Goal: Information Seeking & Learning: Learn about a topic

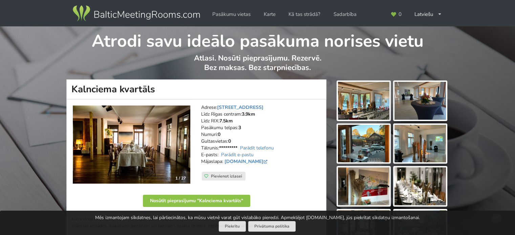
click at [362, 92] on img at bounding box center [363, 101] width 51 height 38
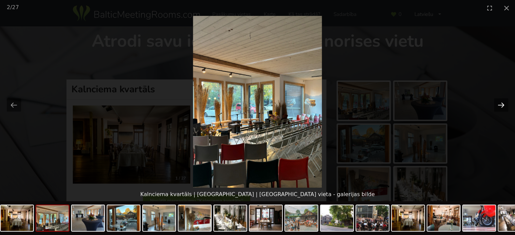
click at [504, 103] on button "Next slide" at bounding box center [501, 104] width 14 height 13
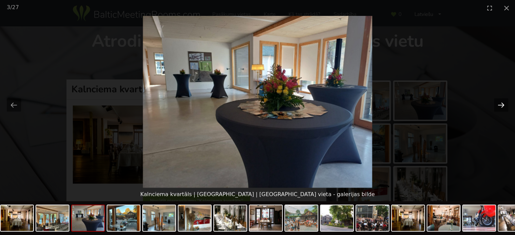
click at [502, 104] on button "Next slide" at bounding box center [501, 104] width 14 height 13
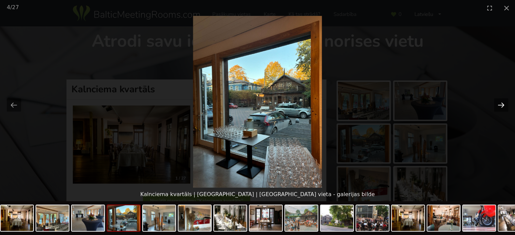
click at [502, 104] on button "Next slide" at bounding box center [501, 104] width 14 height 13
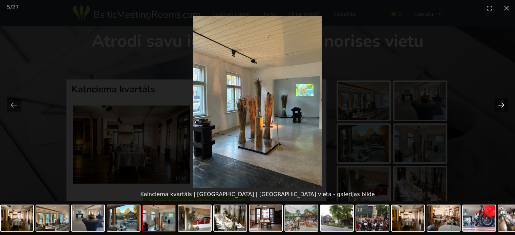
click at [502, 104] on button "Next slide" at bounding box center [501, 104] width 14 height 13
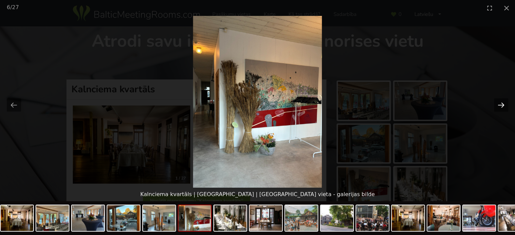
click at [502, 104] on button "Next slide" at bounding box center [501, 104] width 14 height 13
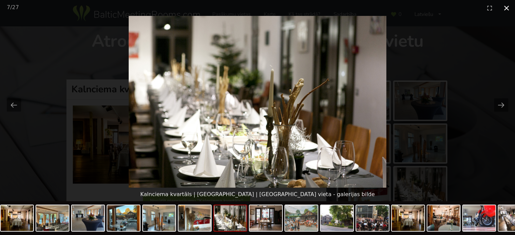
click at [504, 6] on button "Close gallery" at bounding box center [506, 8] width 17 height 16
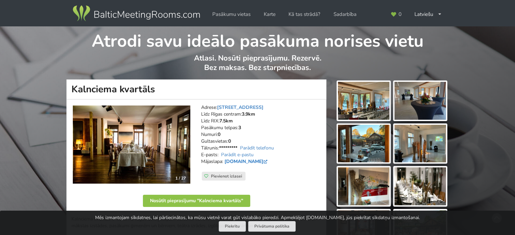
click at [258, 161] on link "[DOMAIN_NAME]" at bounding box center [246, 161] width 44 height 6
click at [415, 111] on img at bounding box center [419, 101] width 51 height 38
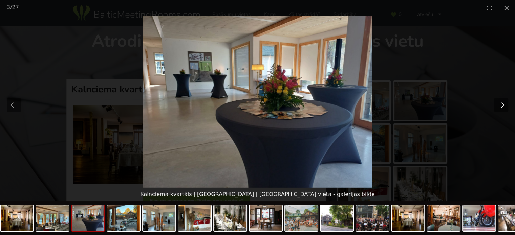
click at [500, 103] on button "Next slide" at bounding box center [501, 104] width 14 height 13
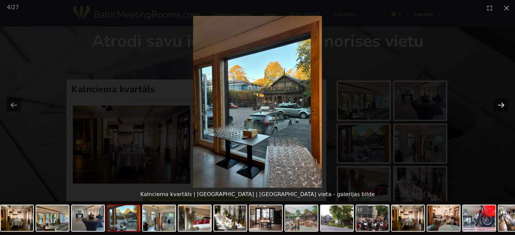
click at [500, 103] on button "Next slide" at bounding box center [501, 104] width 14 height 13
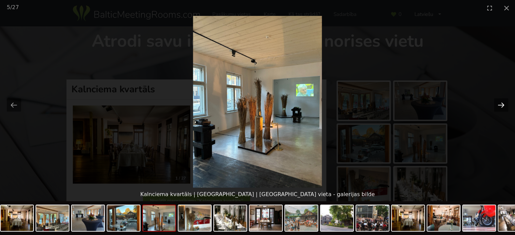
click at [500, 103] on button "Next slide" at bounding box center [501, 104] width 14 height 13
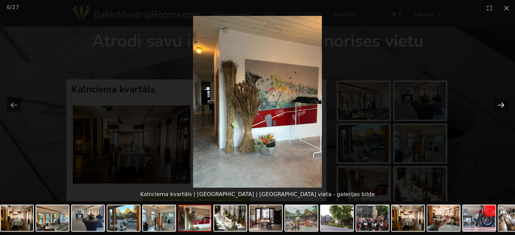
click at [500, 103] on button "Next slide" at bounding box center [501, 104] width 14 height 13
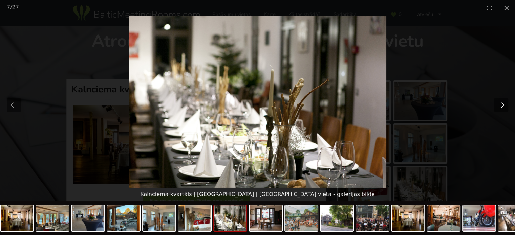
click at [500, 103] on button "Next slide" at bounding box center [501, 104] width 14 height 13
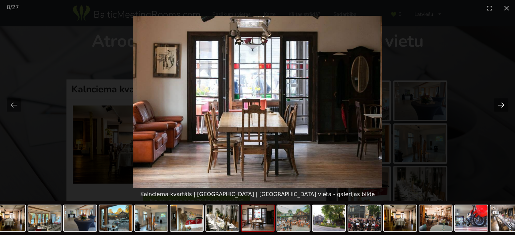
click at [500, 103] on button "Next slide" at bounding box center [501, 104] width 14 height 13
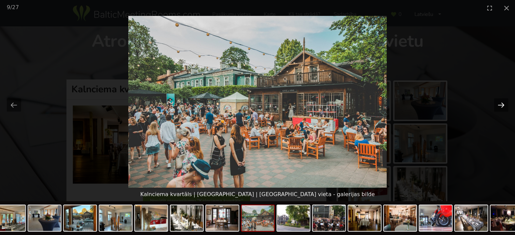
click at [494, 102] on button "Next slide" at bounding box center [501, 104] width 14 height 13
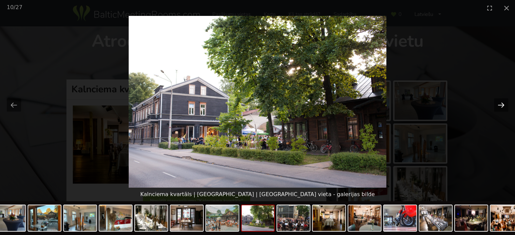
click at [498, 103] on button "Next slide" at bounding box center [501, 104] width 14 height 13
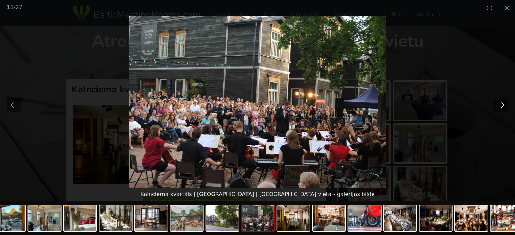
click at [498, 103] on button "Next slide" at bounding box center [501, 104] width 14 height 13
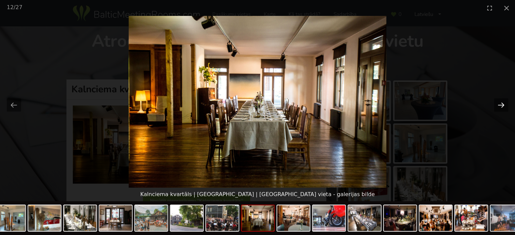
click at [497, 104] on button "Next slide" at bounding box center [501, 104] width 14 height 13
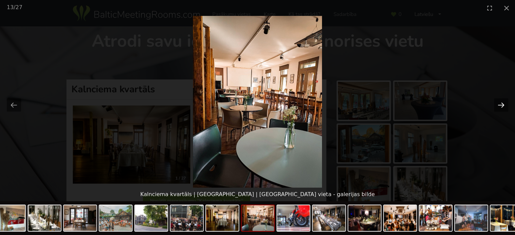
click at [497, 104] on button "Next slide" at bounding box center [501, 104] width 14 height 13
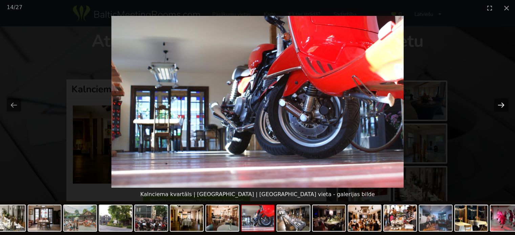
click at [497, 104] on button "Next slide" at bounding box center [501, 104] width 14 height 13
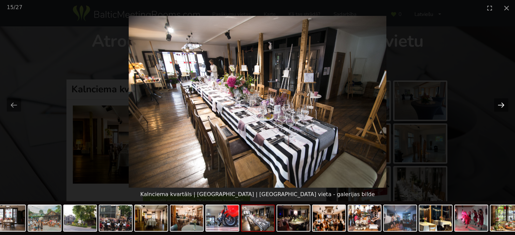
click at [497, 104] on button "Next slide" at bounding box center [501, 104] width 14 height 13
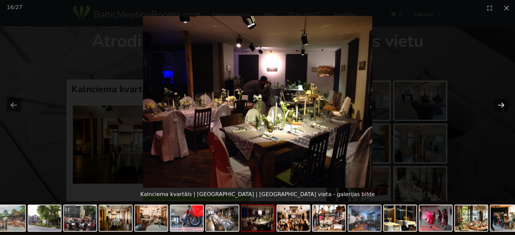
click at [497, 104] on button "Next slide" at bounding box center [501, 104] width 14 height 13
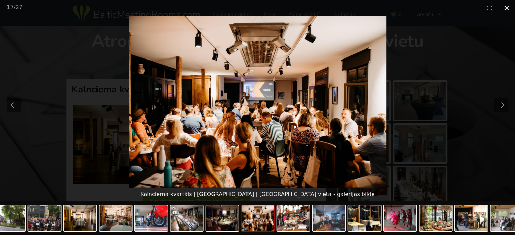
click at [505, 8] on button "Close gallery" at bounding box center [506, 8] width 17 height 16
